Goal: Task Accomplishment & Management: Use online tool/utility

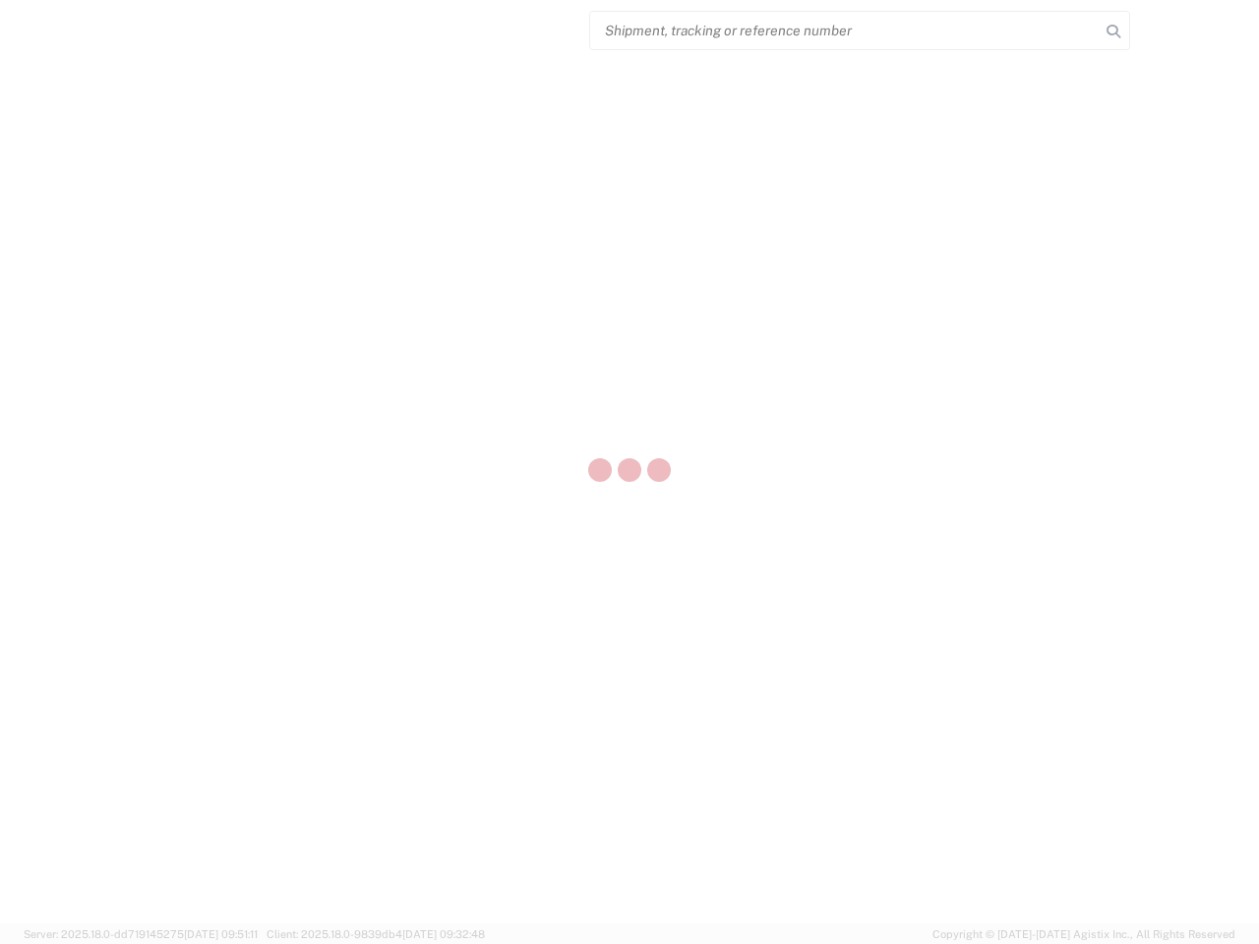
select select "US"
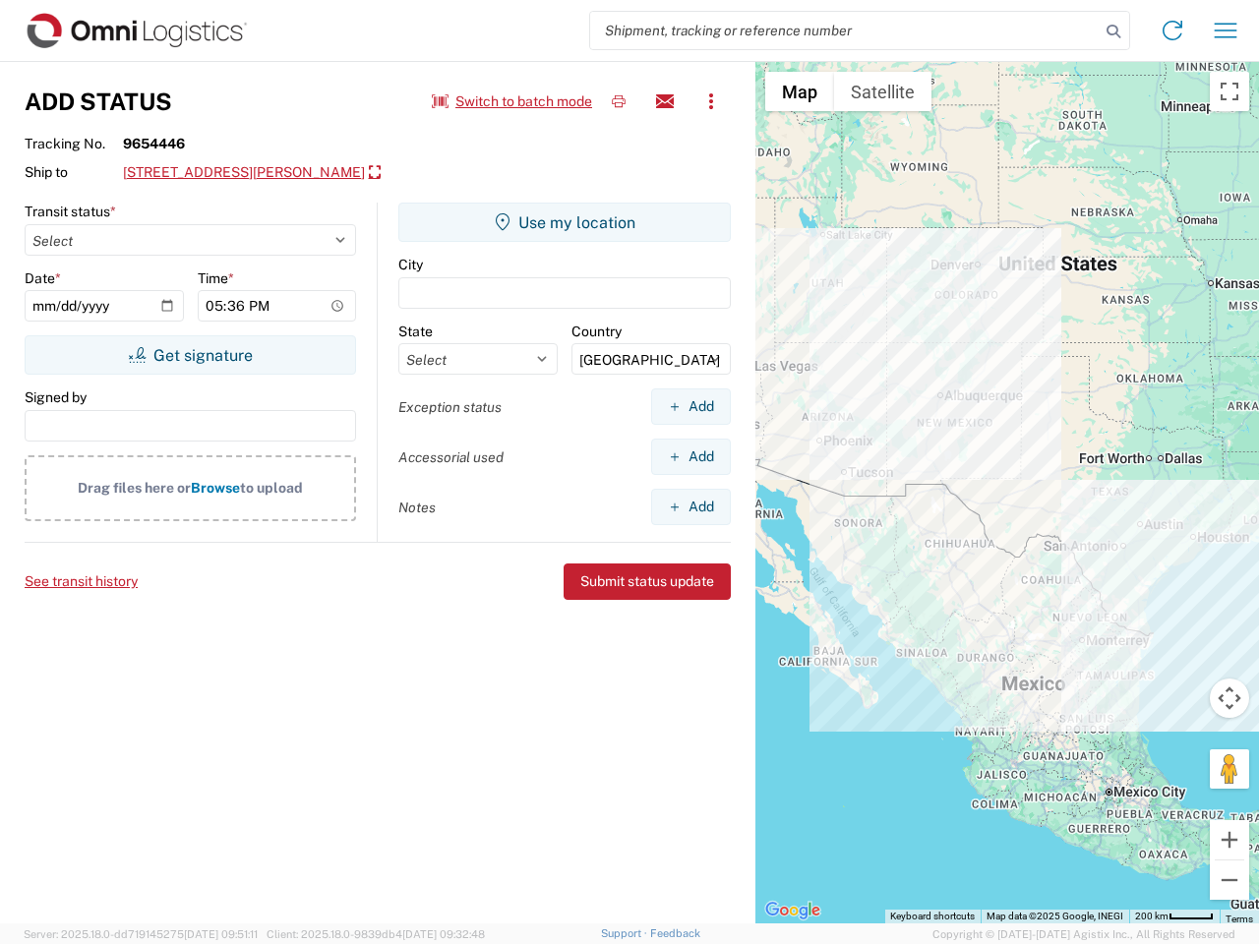
click at [845, 30] on input "search" at bounding box center [844, 30] width 509 height 37
click at [1113, 31] on icon at bounding box center [1113, 32] width 28 height 28
click at [1172, 30] on icon at bounding box center [1171, 30] width 31 height 31
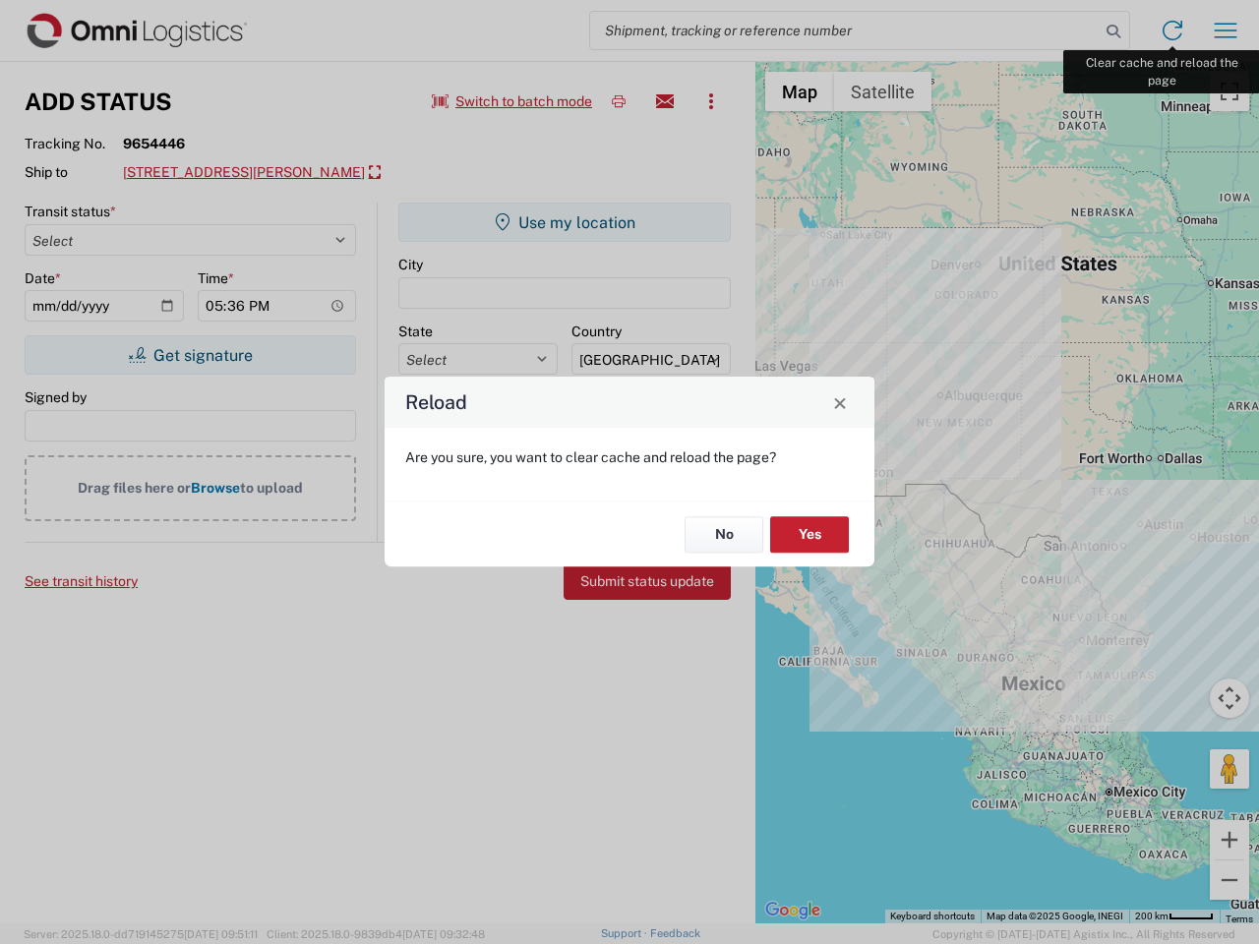
click at [1225, 30] on div "Reload Are you sure, you want to clear cache and reload the page? No Yes" at bounding box center [629, 472] width 1259 height 944
click at [512, 101] on div "Reload Are you sure, you want to clear cache and reload the page? No Yes" at bounding box center [629, 472] width 1259 height 944
click at [618, 101] on div "Reload Are you sure, you want to clear cache and reload the page? No Yes" at bounding box center [629, 472] width 1259 height 944
click at [665, 101] on div "Reload Are you sure, you want to clear cache and reload the page? No Yes" at bounding box center [629, 472] width 1259 height 944
click at [711, 101] on div "Reload Are you sure, you want to clear cache and reload the page? No Yes" at bounding box center [629, 472] width 1259 height 944
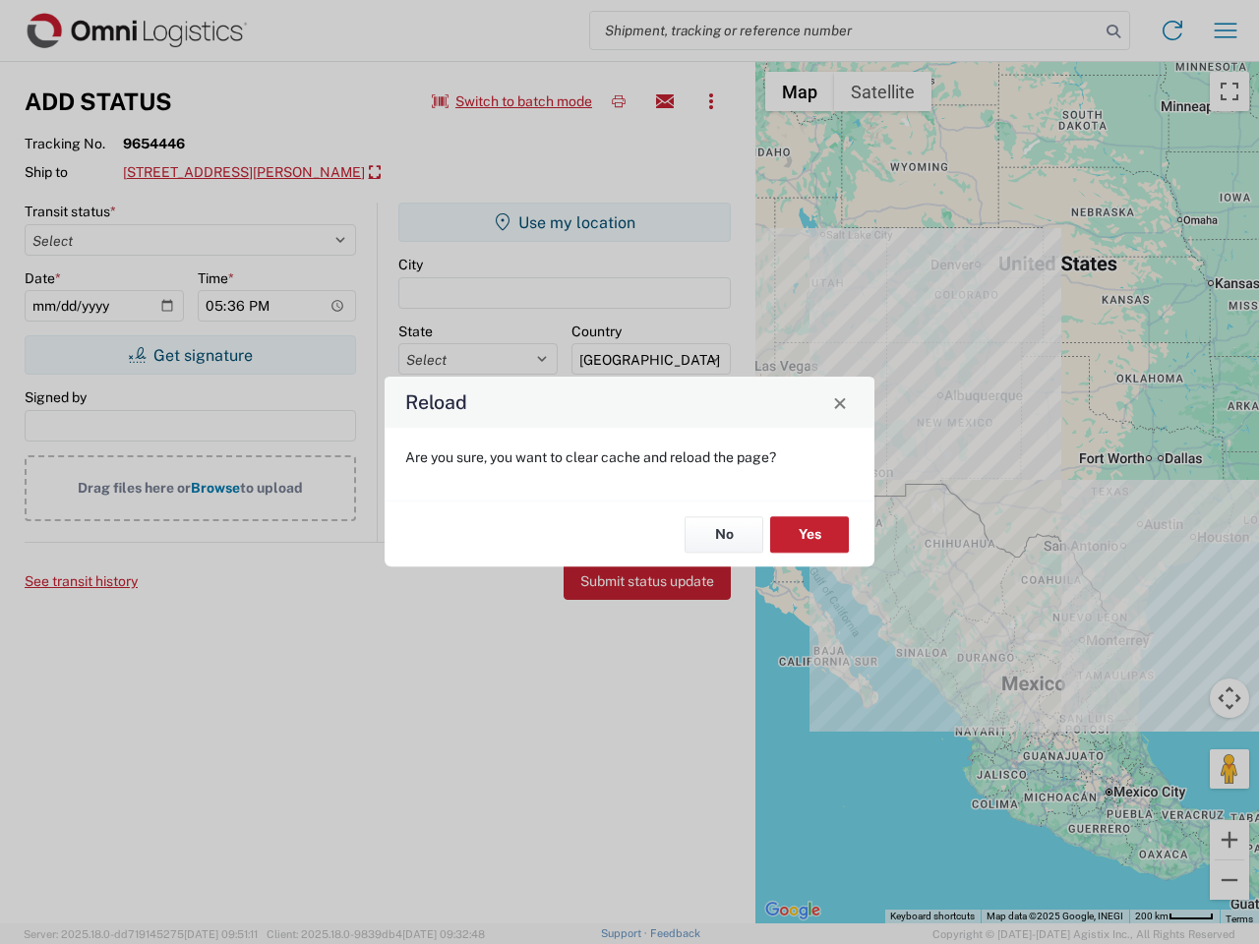
click at [294, 173] on div "Reload Are you sure, you want to clear cache and reload the page? No Yes" at bounding box center [629, 472] width 1259 height 944
click at [190, 355] on div "Reload Are you sure, you want to clear cache and reload the page? No Yes" at bounding box center [629, 472] width 1259 height 944
